Goal: Task Accomplishment & Management: Manage account settings

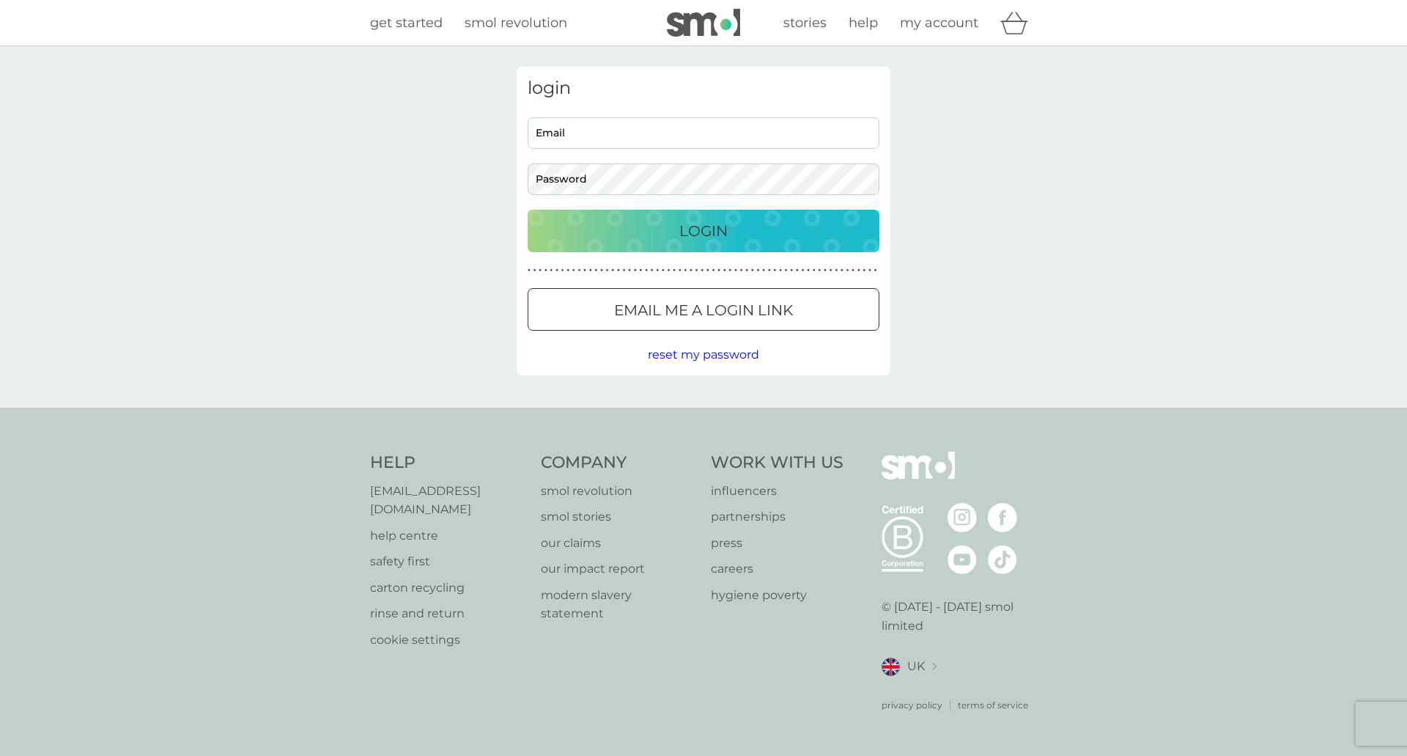
click at [727, 311] on div at bounding box center [703, 310] width 53 height 15
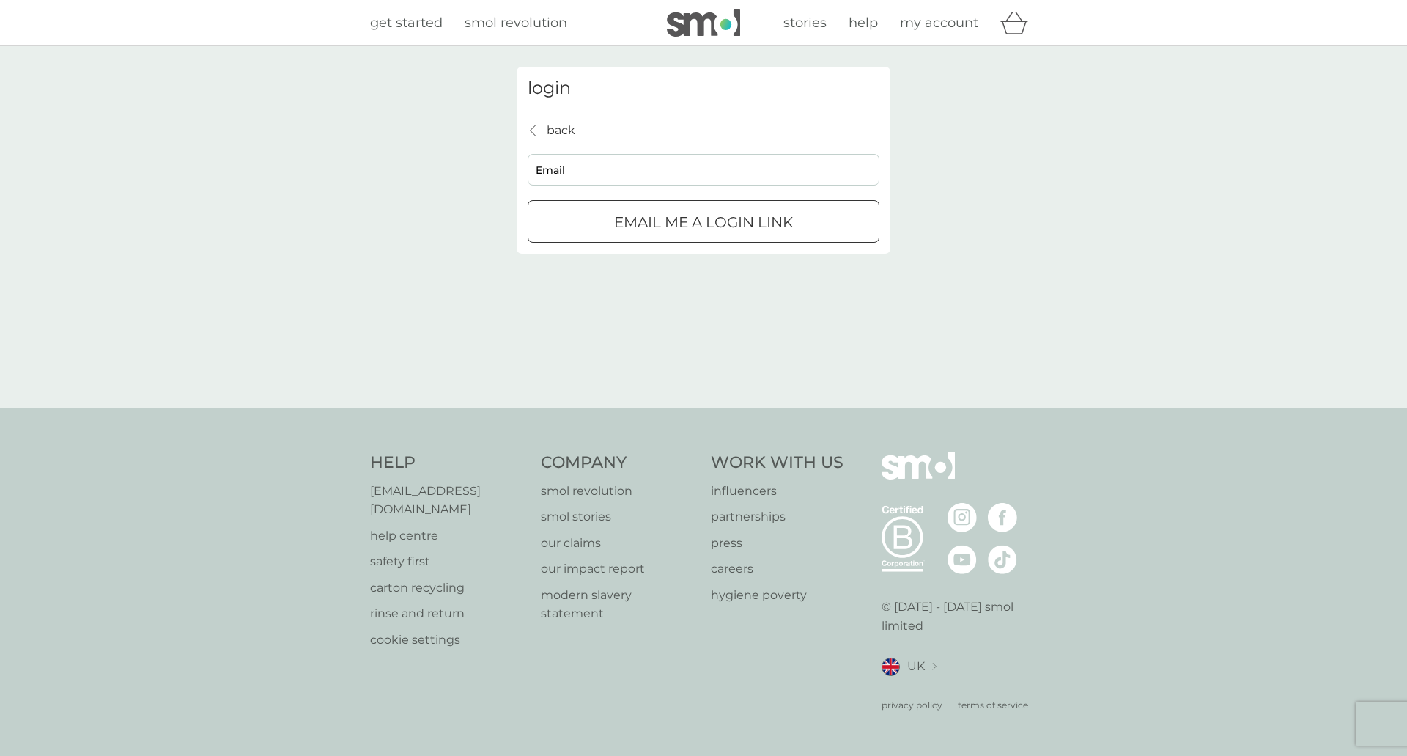
click at [630, 173] on input "Email" at bounding box center [704, 170] width 352 height 32
type input "jamespblack@live.com"
click at [732, 224] on p "Email me a login link" at bounding box center [703, 221] width 179 height 23
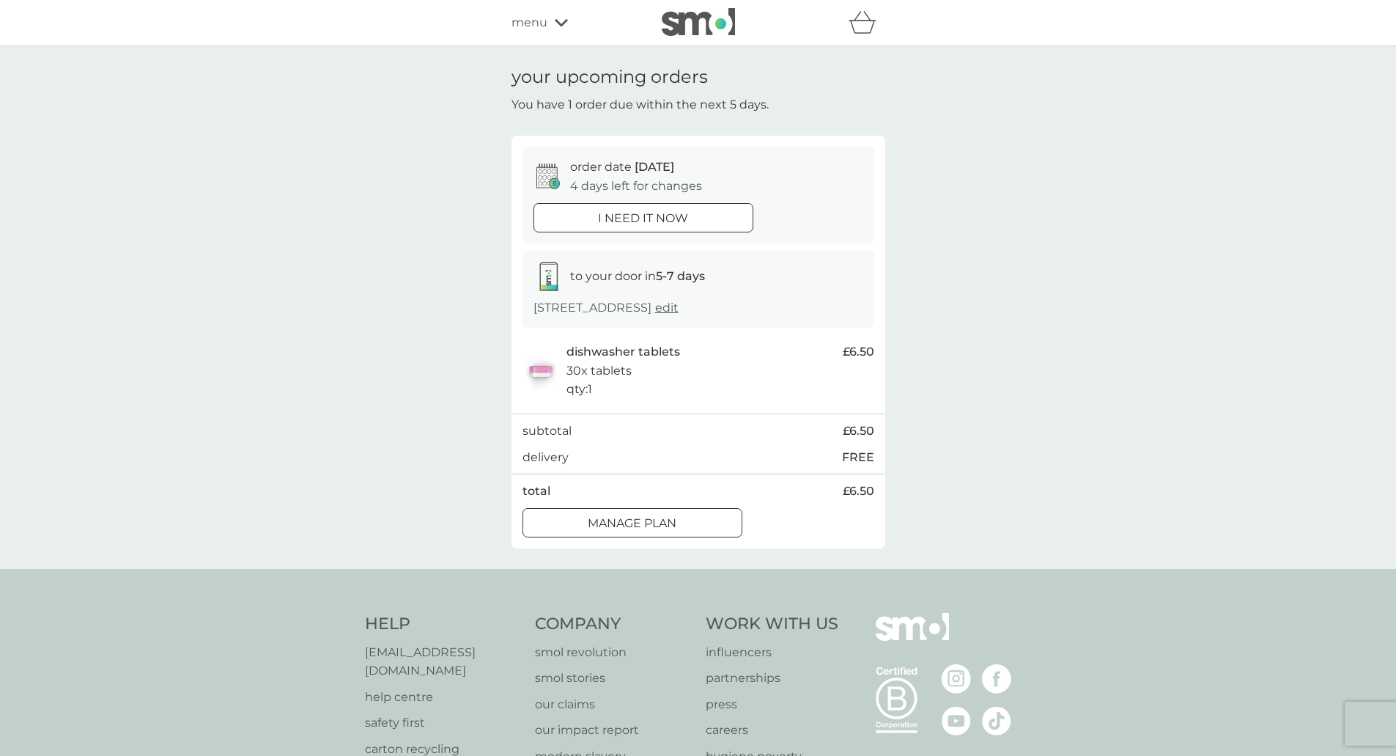
click at [651, 523] on div at bounding box center [632, 522] width 53 height 15
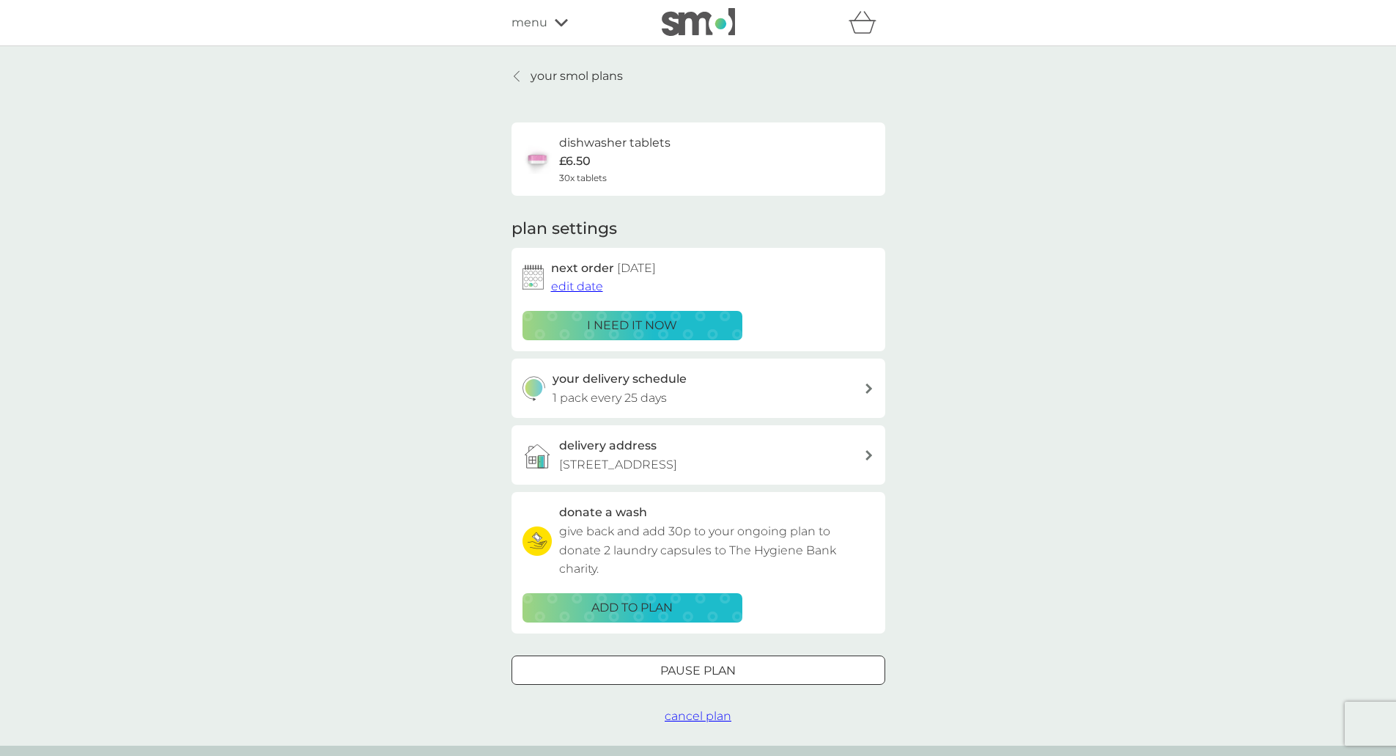
click at [565, 281] on span "edit date" at bounding box center [577, 286] width 52 height 14
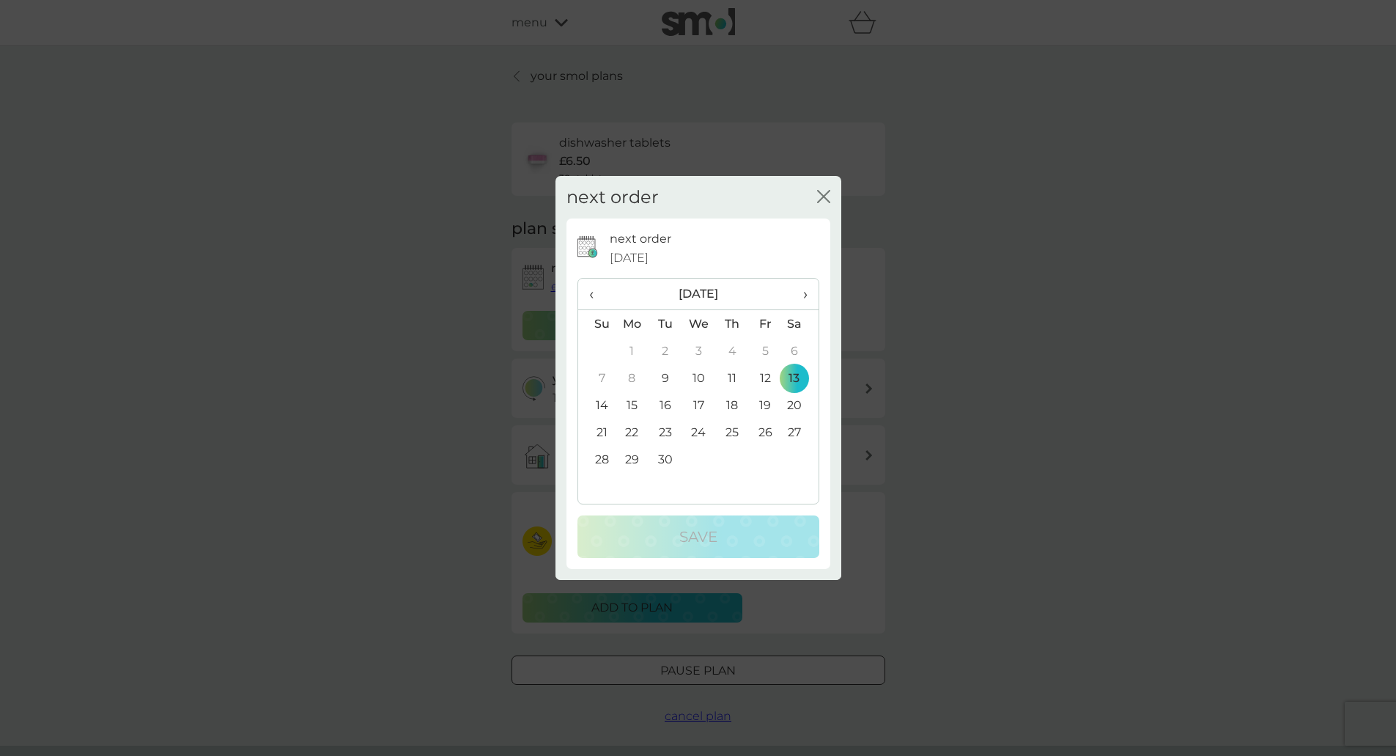
click at [666, 459] on td "30" at bounding box center [665, 459] width 33 height 27
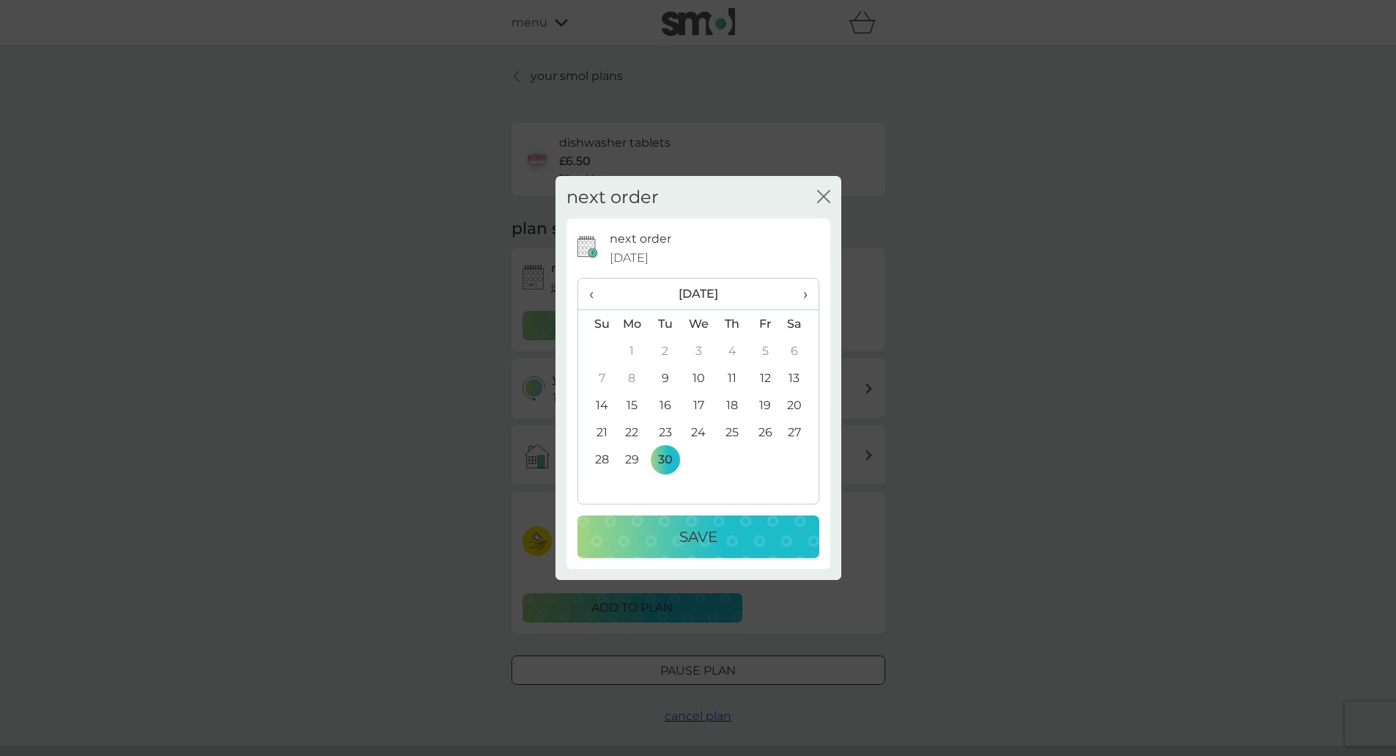
click at [696, 535] on p "Save" at bounding box center [698, 536] width 38 height 23
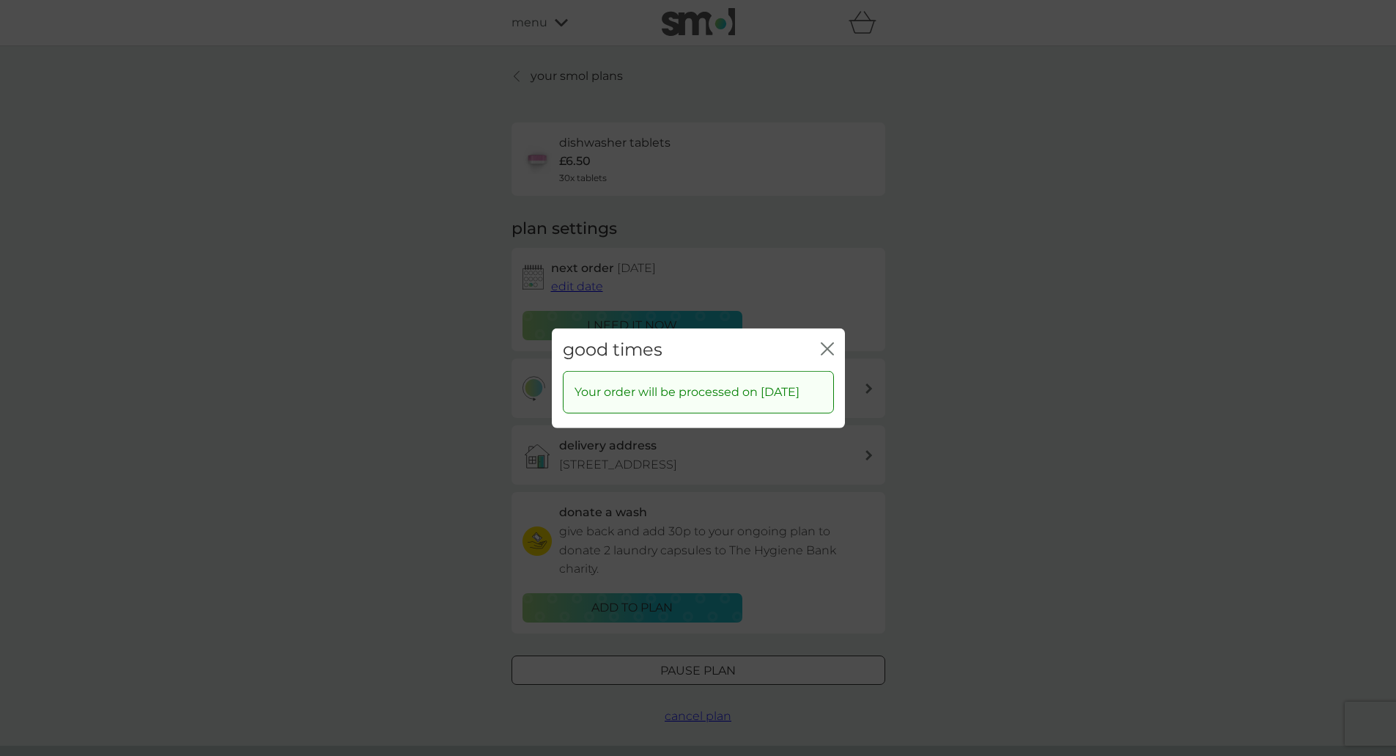
click at [833, 342] on icon "close" at bounding box center [827, 348] width 13 height 13
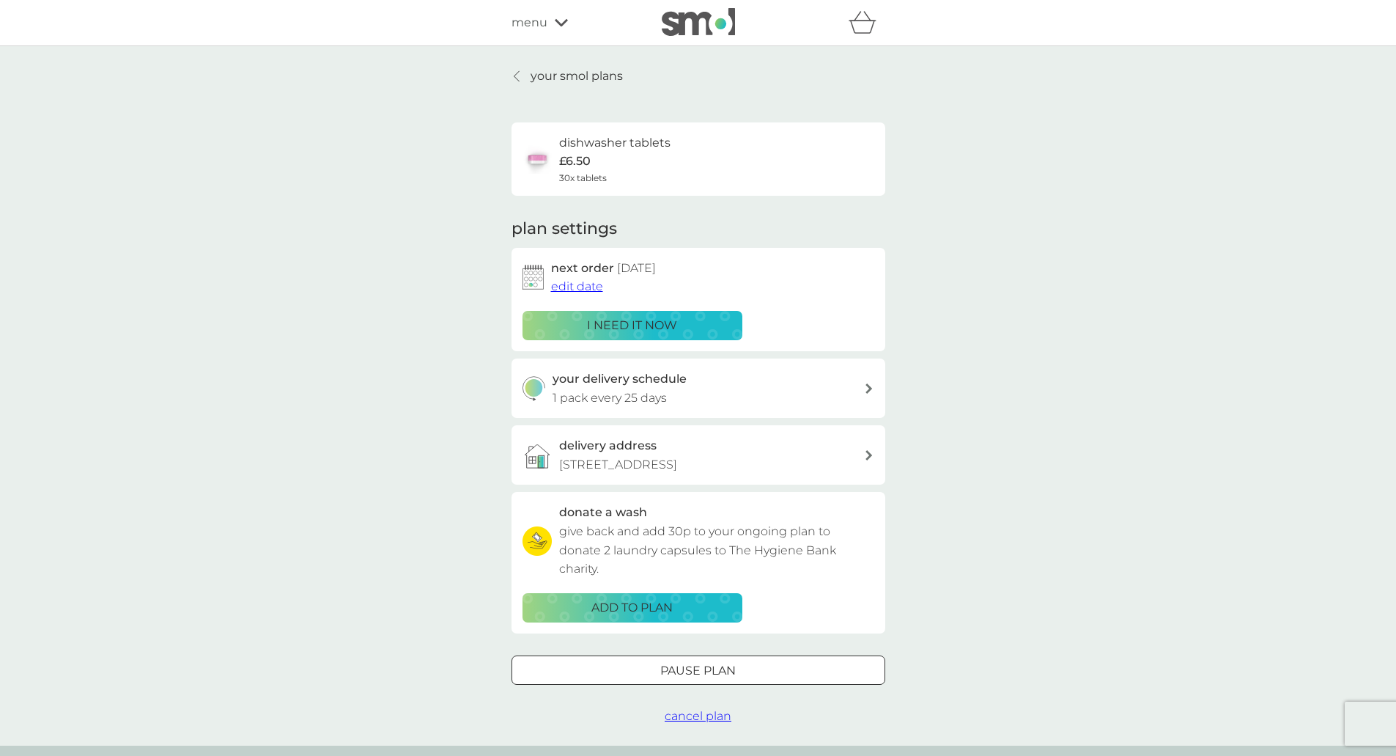
click at [572, 284] on span "edit date" at bounding box center [577, 286] width 52 height 14
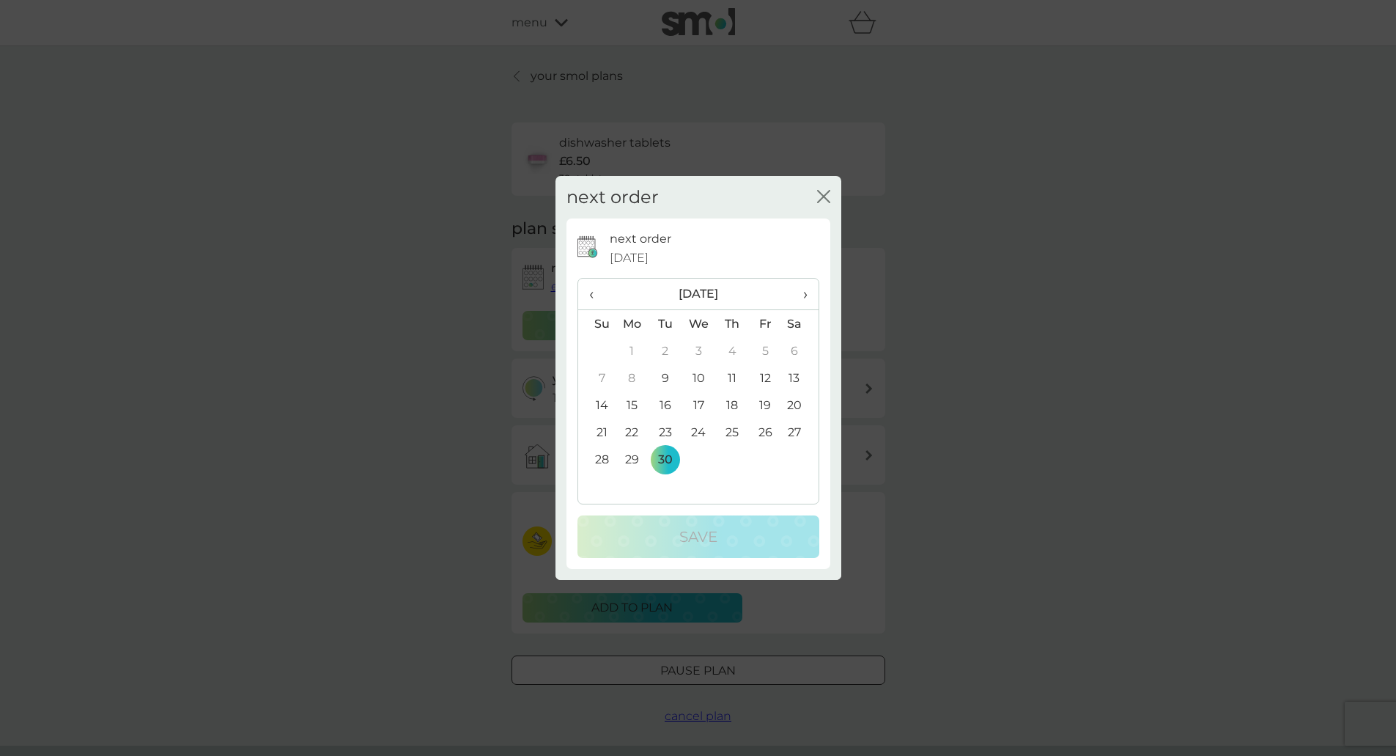
click at [804, 293] on span "›" at bounding box center [799, 294] width 15 height 31
click at [587, 289] on th "‹" at bounding box center [596, 295] width 37 height 32
click at [808, 293] on th "›" at bounding box center [799, 295] width 37 height 32
click at [665, 378] on td "7" at bounding box center [665, 377] width 33 height 27
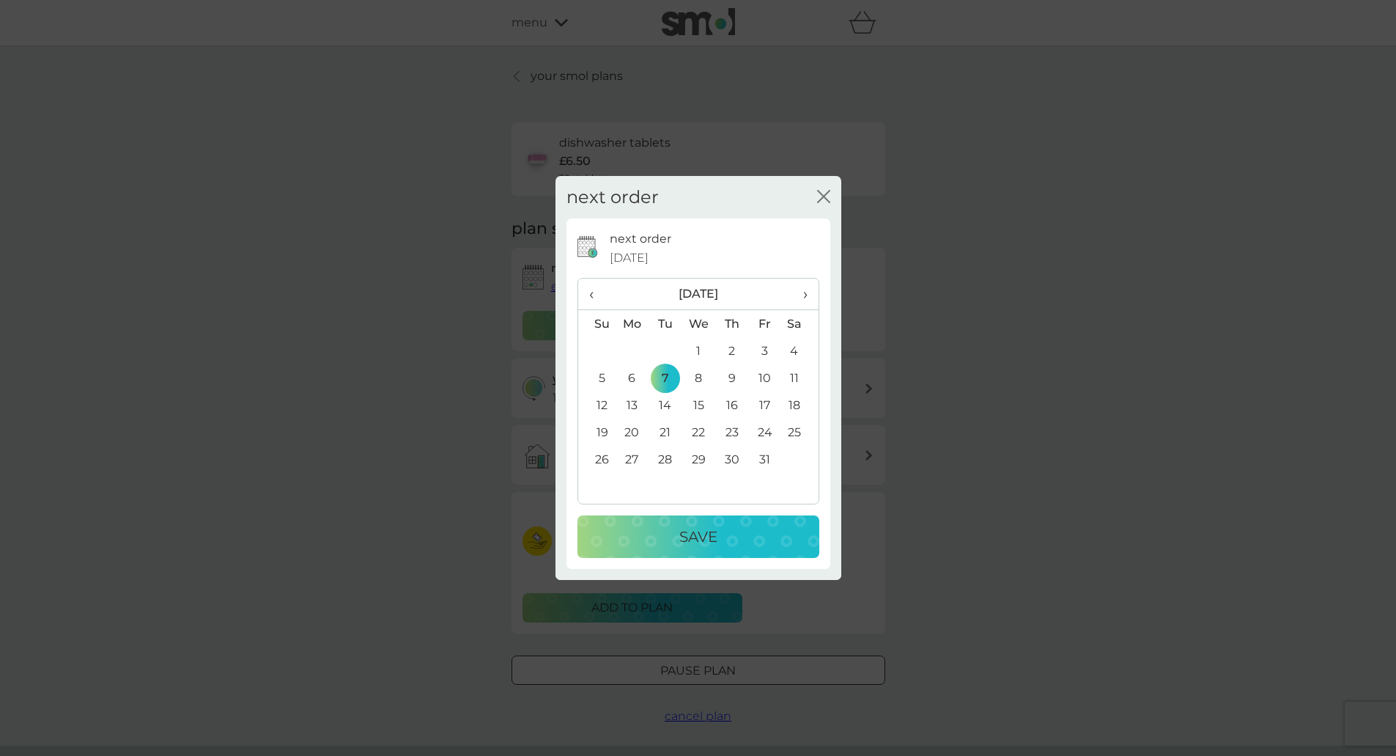
click at [668, 529] on div "Save" at bounding box center [698, 536] width 213 height 23
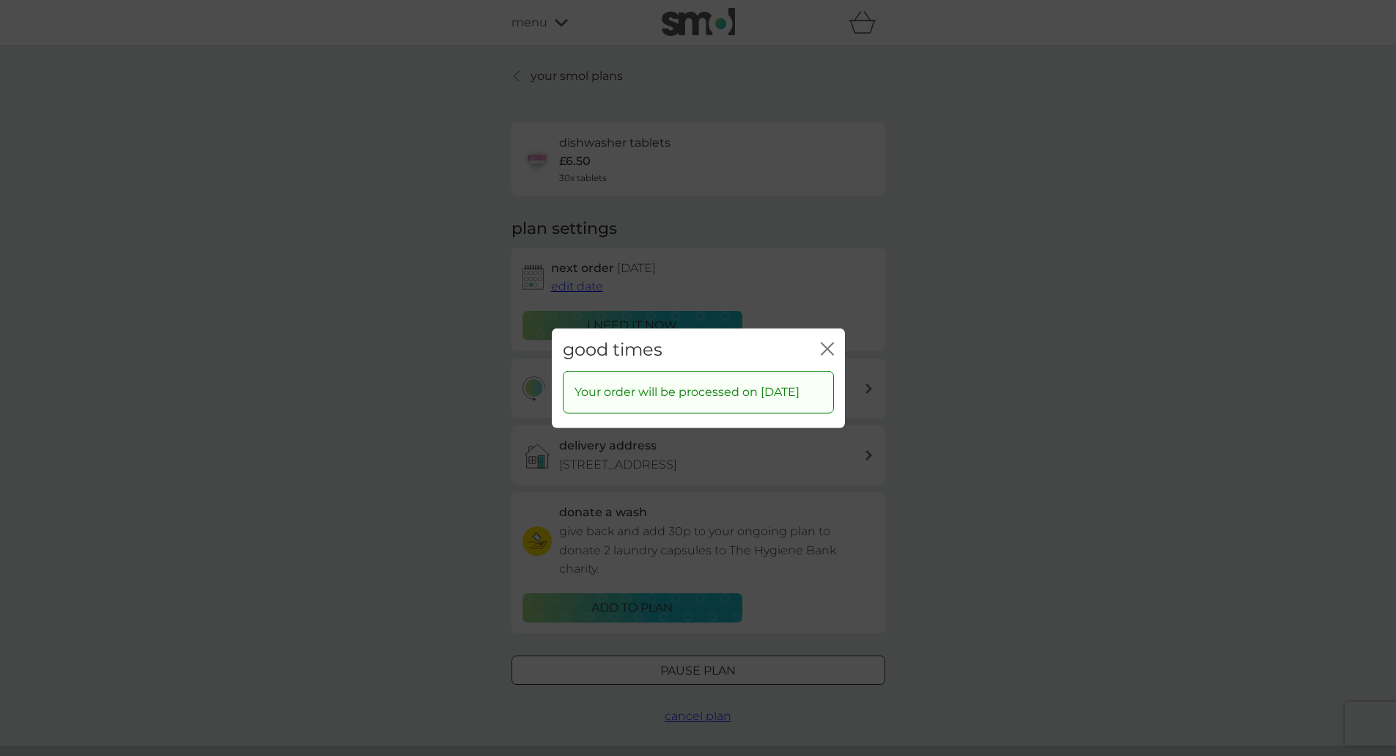
click at [828, 342] on icon "close" at bounding box center [831, 348] width 6 height 12
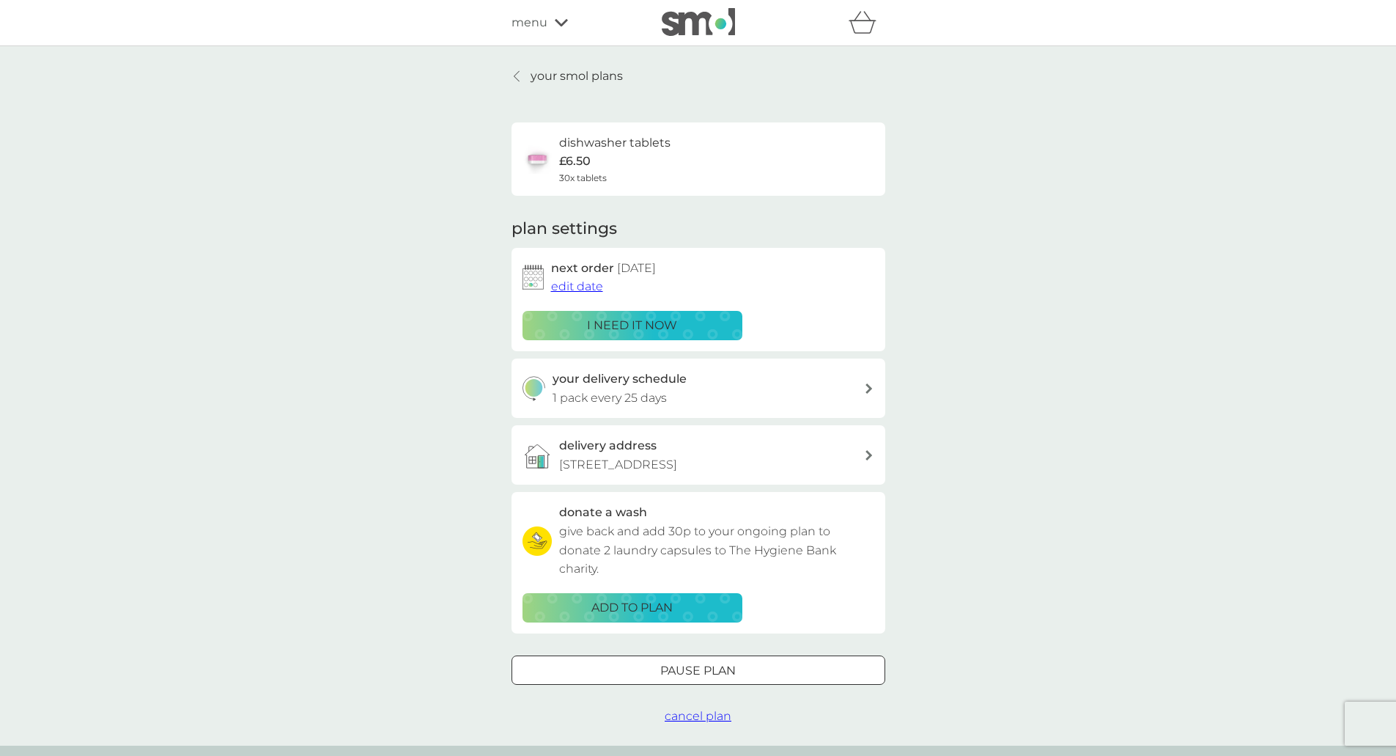
click at [638, 325] on p "i need it now" at bounding box center [632, 325] width 90 height 19
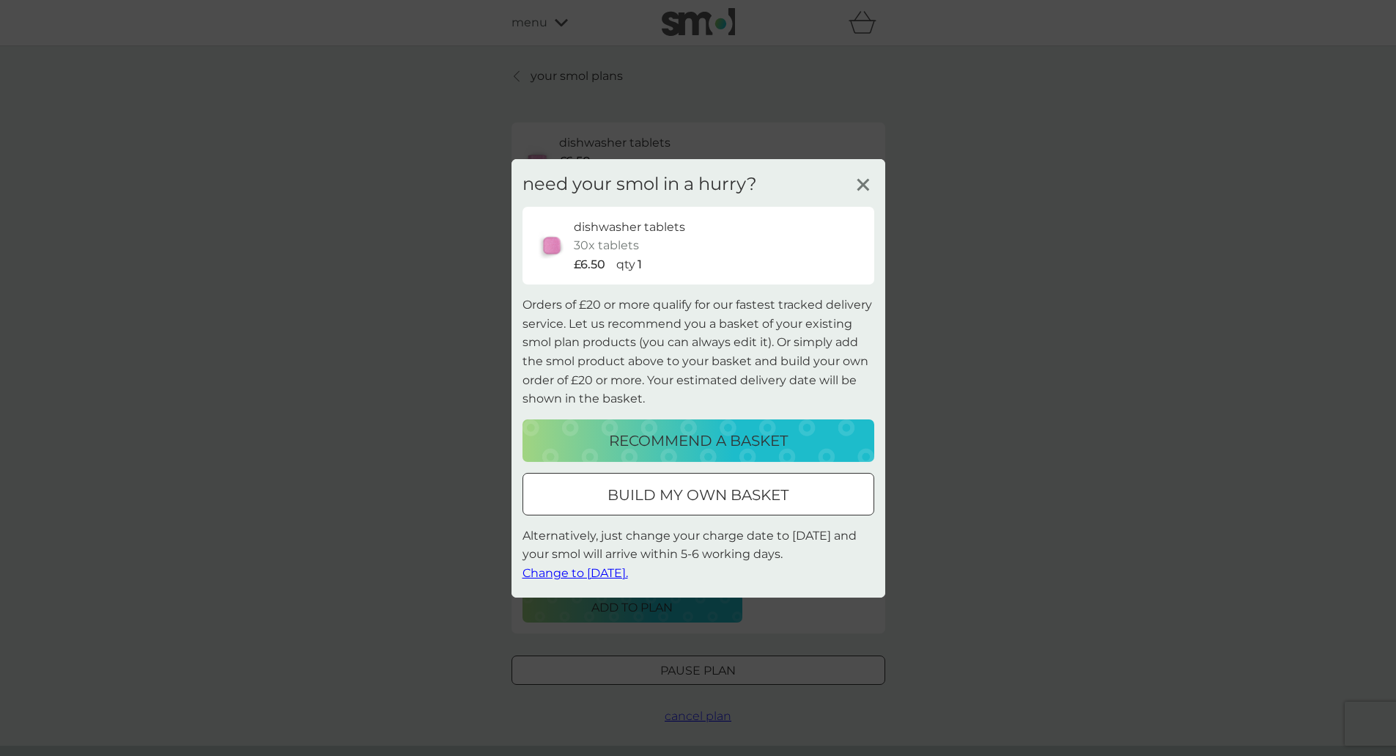
click at [866, 182] on line at bounding box center [863, 184] width 11 height 11
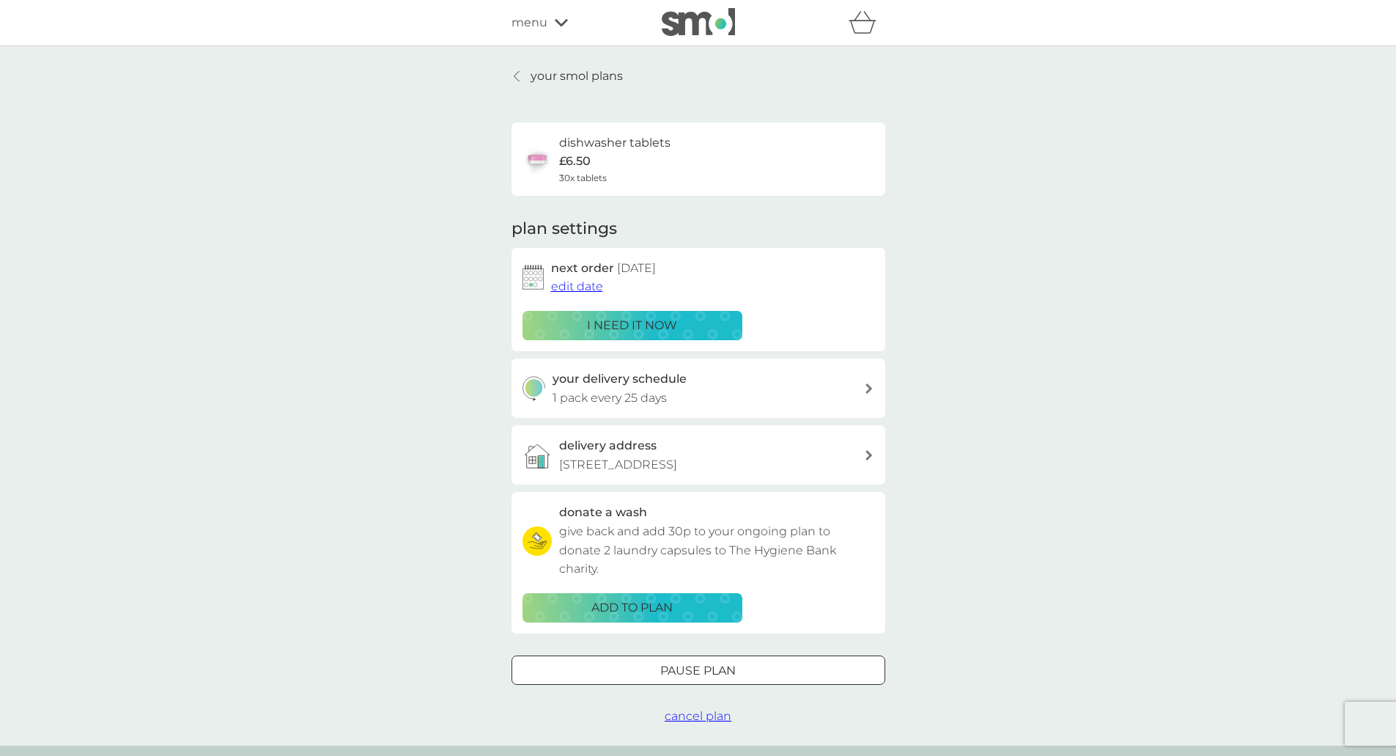
click at [583, 284] on span "edit date" at bounding box center [577, 286] width 52 height 14
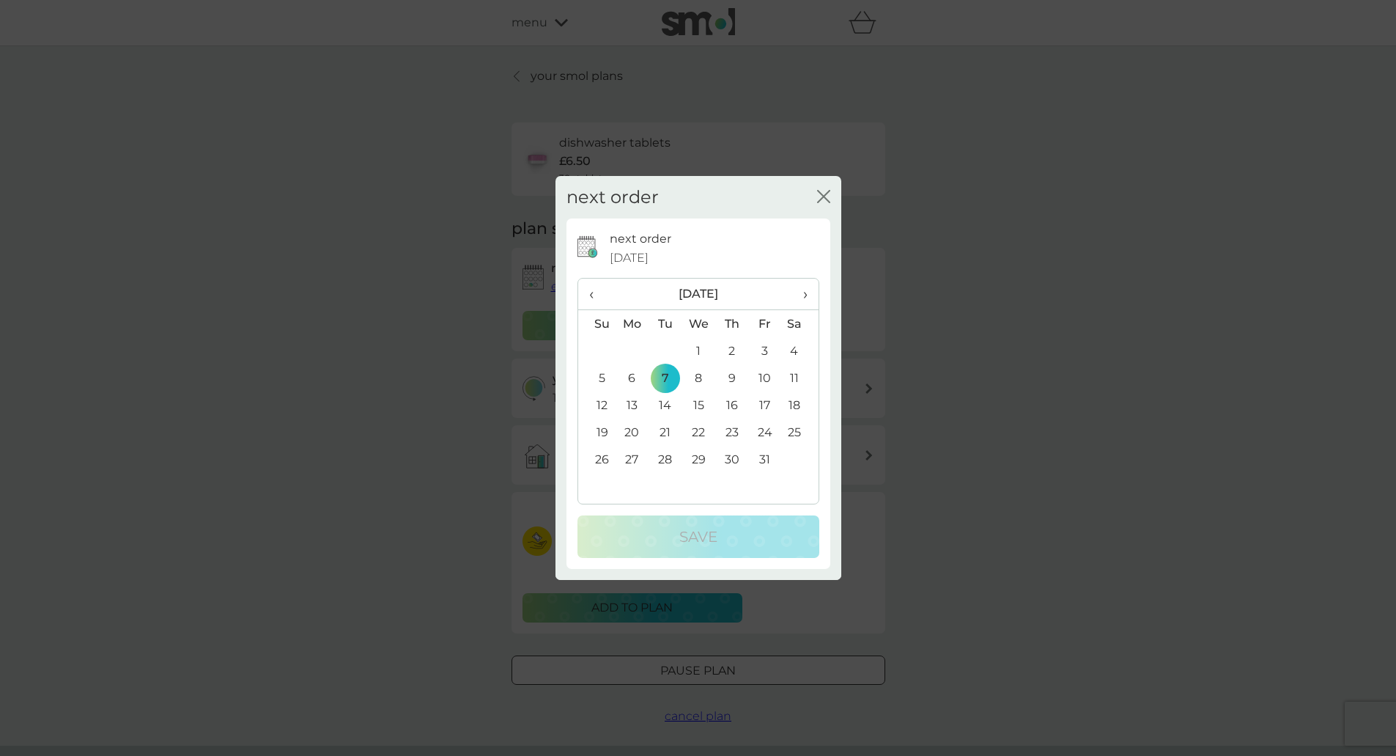
click at [591, 290] on span "‹" at bounding box center [596, 294] width 15 height 31
click at [633, 430] on td "22" at bounding box center [633, 432] width 34 height 27
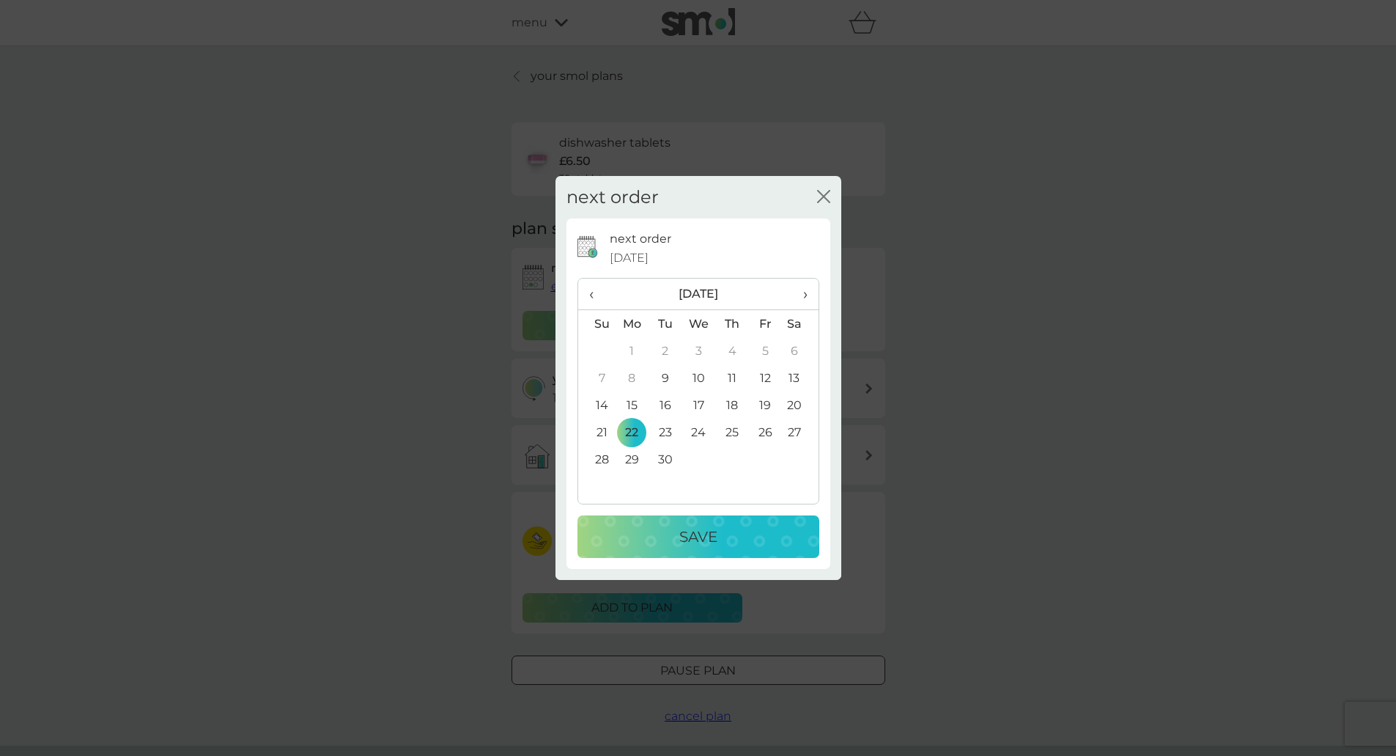
click at [699, 431] on td "24" at bounding box center [699, 432] width 34 height 27
click at [687, 530] on p "Save" at bounding box center [698, 536] width 38 height 23
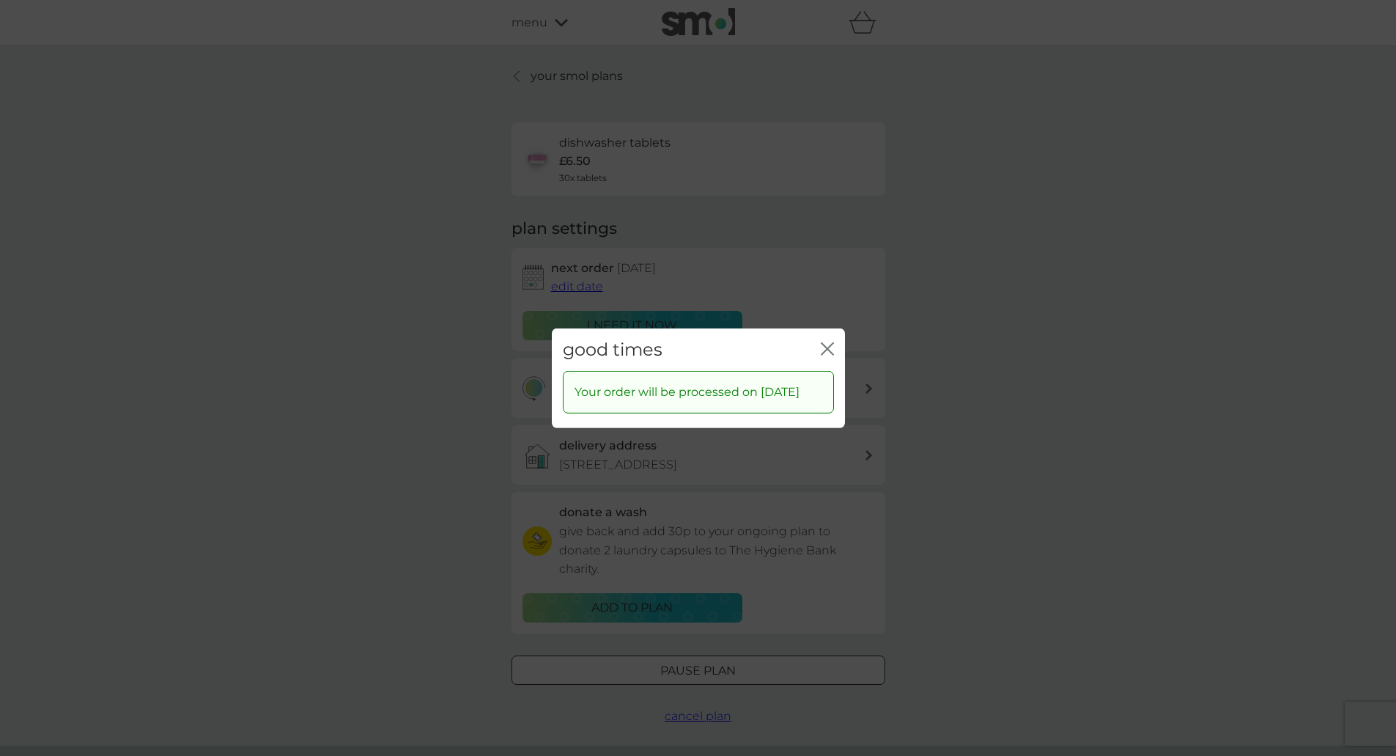
click at [823, 342] on icon "close" at bounding box center [827, 348] width 13 height 13
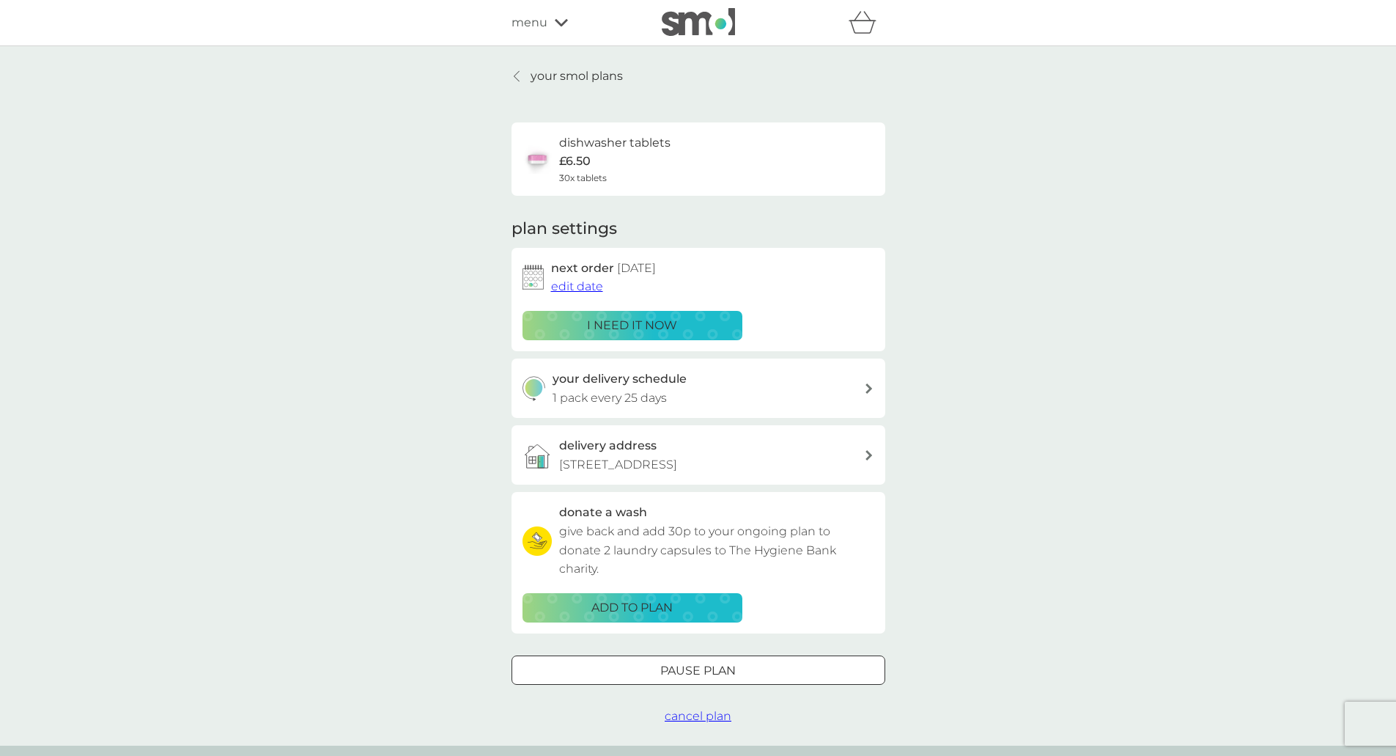
click at [1024, 625] on div "your smol plans dishwasher tablets £6.50 30x tablets plan settings next order 2…" at bounding box center [698, 395] width 1396 height 699
click at [817, 386] on div "your delivery schedule 1 pack every 25 days" at bounding box center [709, 387] width 312 height 37
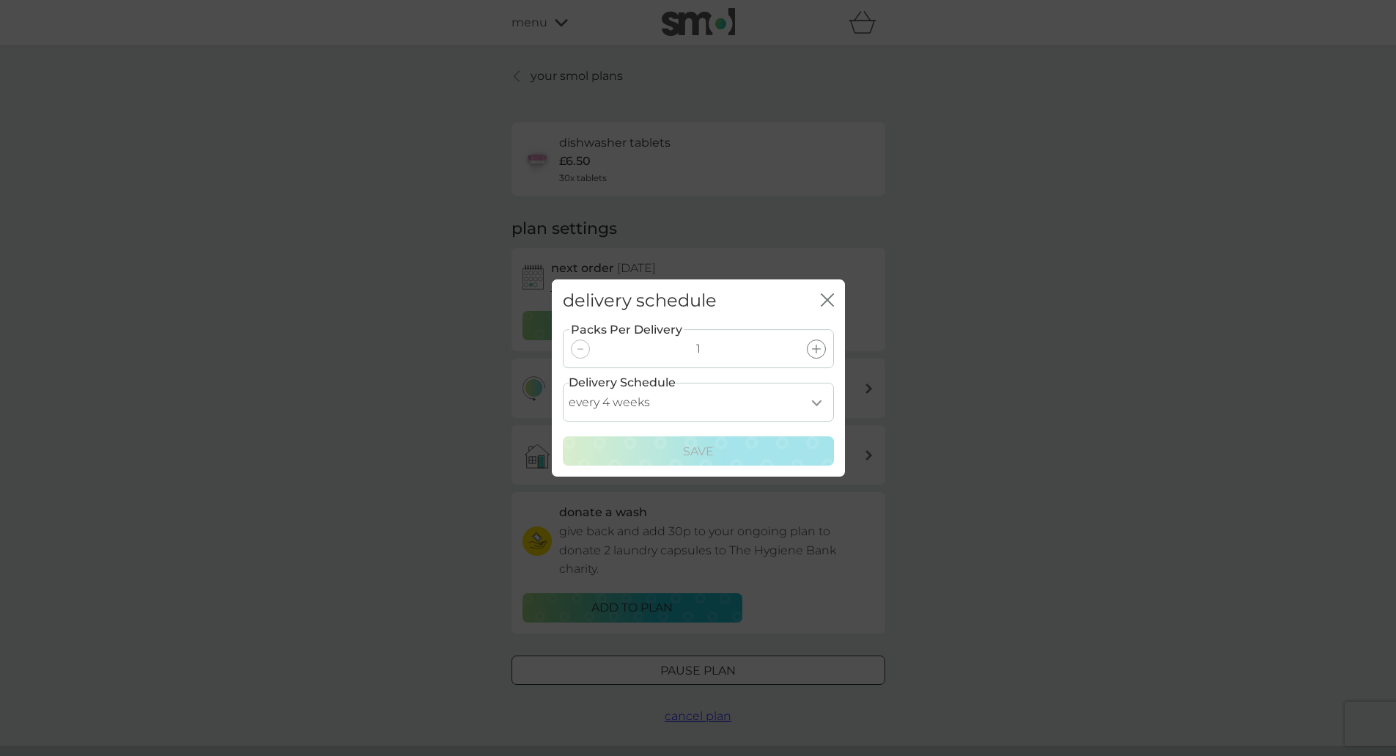
click at [792, 397] on select "every 1 week every 2 weeks every 3 weeks every 4 weeks every 5 weeks every 6 we…" at bounding box center [698, 402] width 271 height 39
select select "35"
click at [563, 383] on select "every 1 week every 2 weeks every 3 weeks every 4 weeks every 5 weeks every 6 we…" at bounding box center [698, 402] width 271 height 39
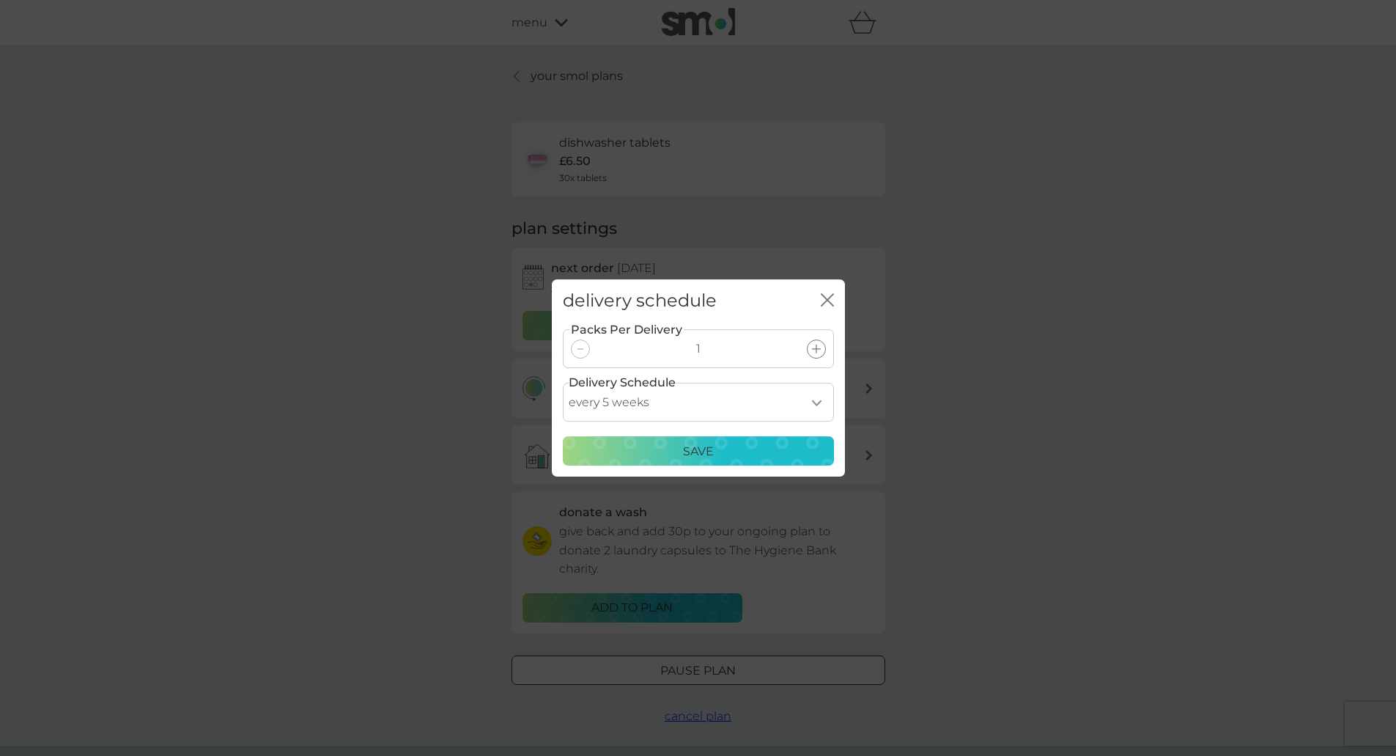
click at [690, 452] on p "Save" at bounding box center [698, 451] width 31 height 19
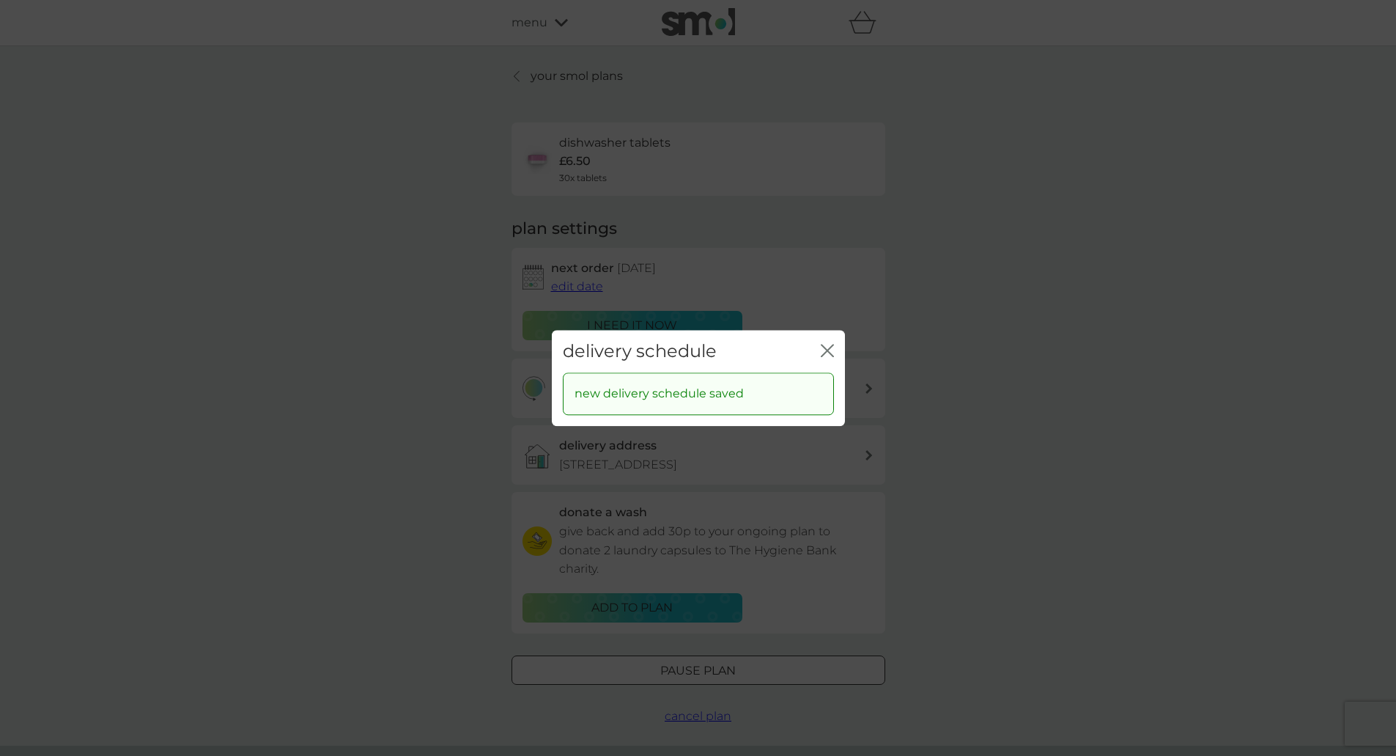
click at [822, 347] on icon "close" at bounding box center [827, 350] width 13 height 13
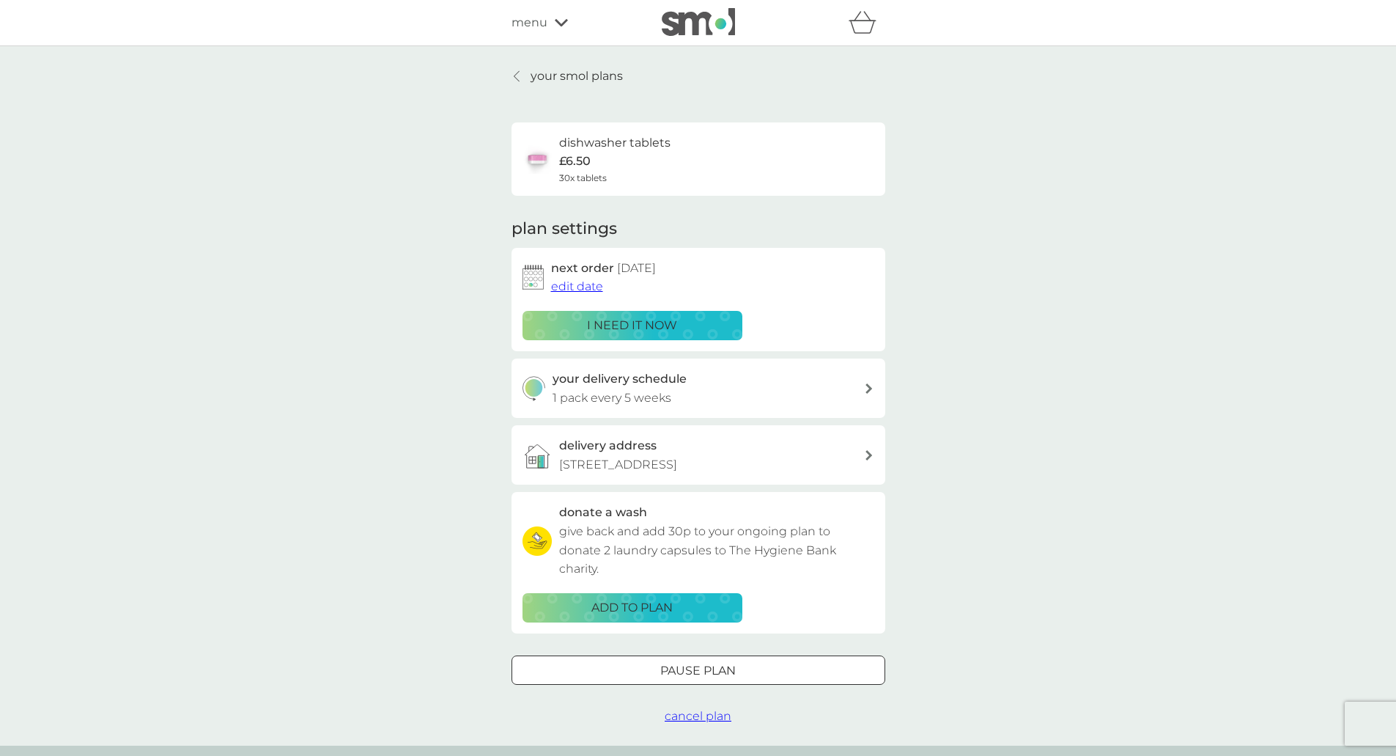
click at [540, 89] on div "your smol plans dishwasher tablets £6.50 30x tablets plan settings next order 2…" at bounding box center [699, 396] width 374 height 658
click at [546, 71] on p "your smol plans" at bounding box center [577, 76] width 92 height 19
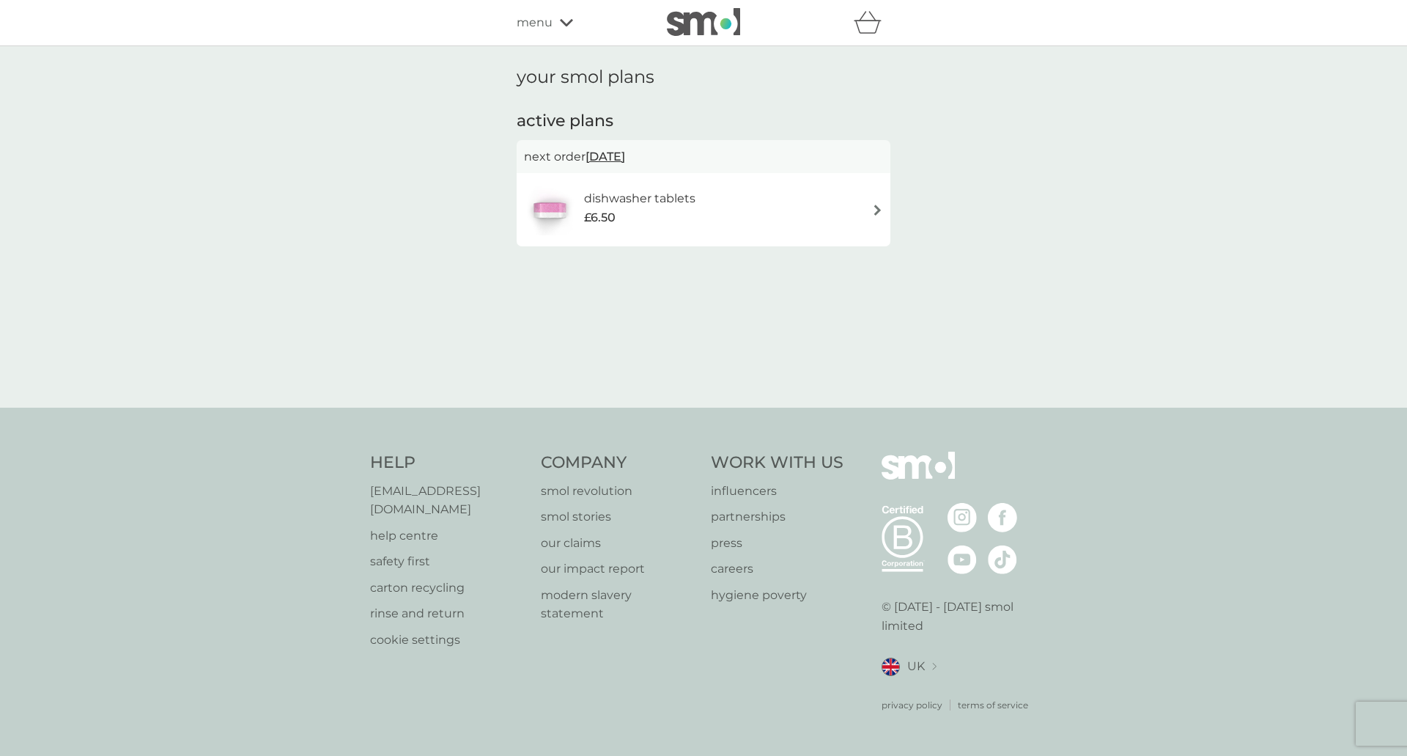
click at [533, 18] on span "menu" at bounding box center [535, 22] width 36 height 19
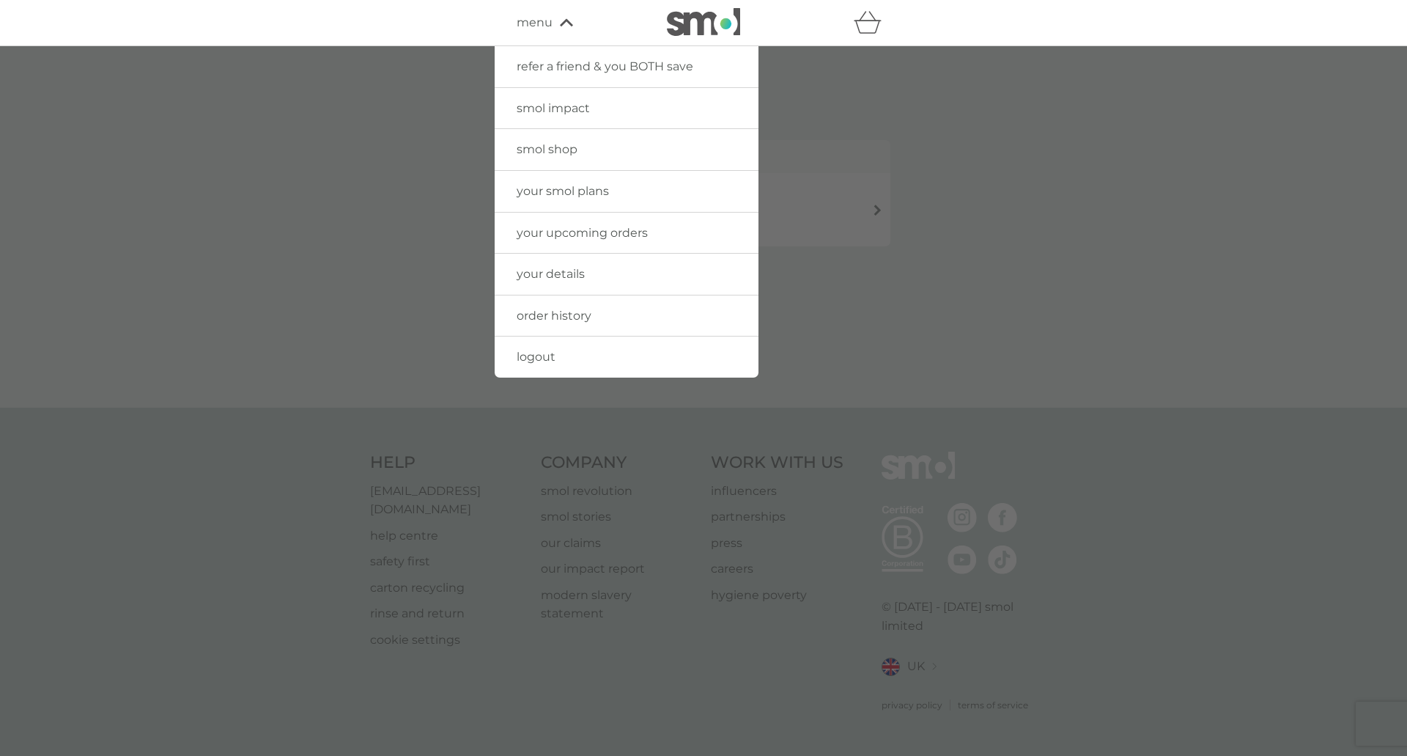
click at [533, 361] on span "logout" at bounding box center [536, 357] width 39 height 14
